Goal: Information Seeking & Learning: Learn about a topic

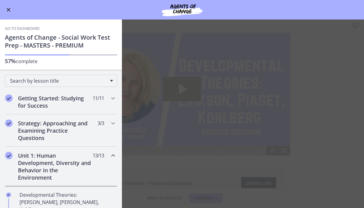
scroll to position [160, 0]
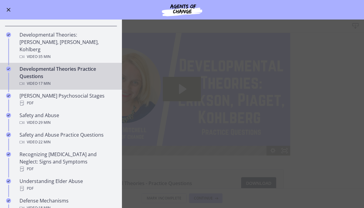
click at [91, 92] on div "[PERSON_NAME] Psychosocial Stages PDF" at bounding box center [67, 99] width 95 height 15
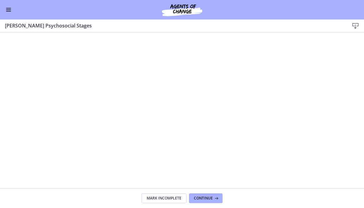
click at [5, 13] on button "Enable menu" at bounding box center [8, 9] width 7 height 7
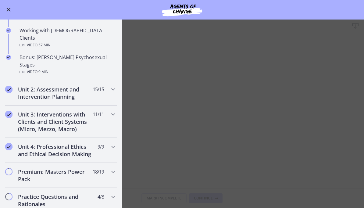
scroll to position [414, 0]
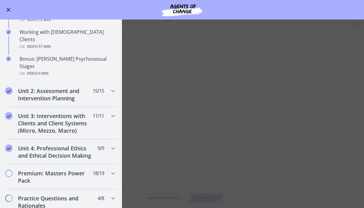
click at [62, 55] on div "Bonus: [PERSON_NAME] Psychosexual Stages Video · 9 min" at bounding box center [67, 66] width 95 height 22
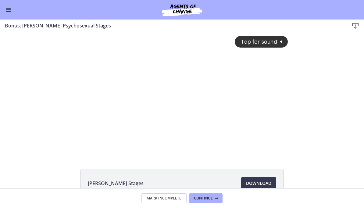
click at [250, 71] on div "Tap for sound @keyframes VOLUME_SMALL_WAVE_FLASH { 0% { opacity: 0; } 33% { opa…" at bounding box center [182, 88] width 219 height 113
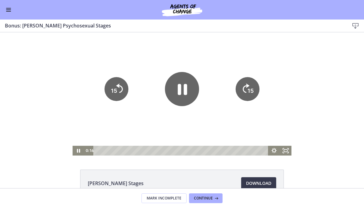
click at [283, 146] on icon "Fullscreen" at bounding box center [286, 151] width 12 height 10
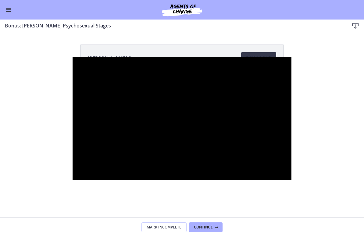
click at [291, 102] on div at bounding box center [182, 118] width 219 height 123
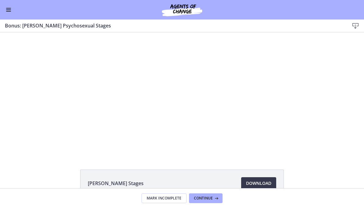
click at [9, 9] on span "Enable menu" at bounding box center [8, 9] width 5 height 1
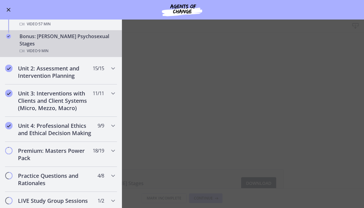
click at [189, 137] on main "Bonus: [PERSON_NAME] Psychosexual Stages Download Enable fullscreen [PERSON_NAM…" at bounding box center [182, 114] width 364 height 188
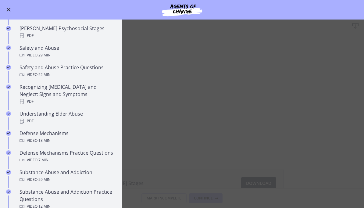
scroll to position [220, 0]
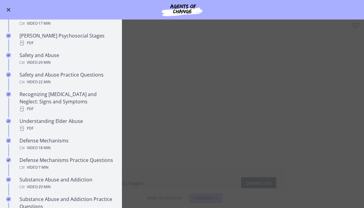
click at [203, 90] on main "Bonus: [PERSON_NAME] Psychosexual Stages Download Enable fullscreen [PERSON_NAM…" at bounding box center [182, 114] width 364 height 188
